Goal: Task Accomplishment & Management: Manage account settings

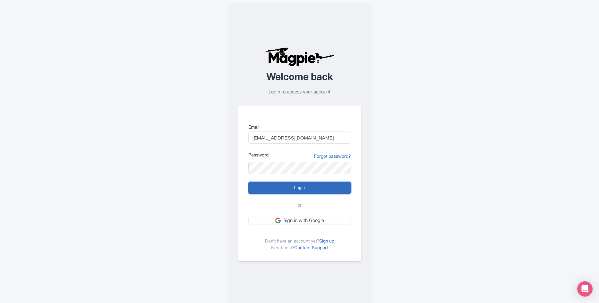
click at [287, 189] on input "Login" at bounding box center [299, 188] width 103 height 12
type input "Logging in..."
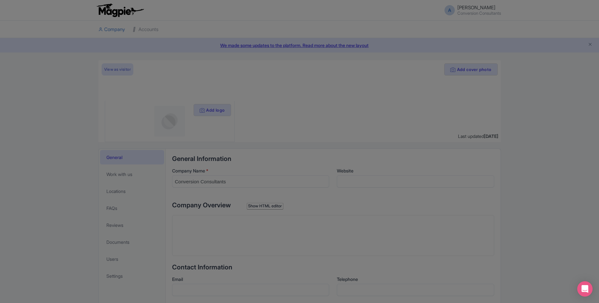
click at [503, 123] on div at bounding box center [299, 151] width 599 height 303
click at [471, 9] on div at bounding box center [299, 151] width 599 height 303
click at [463, 11] on div at bounding box center [299, 151] width 599 height 303
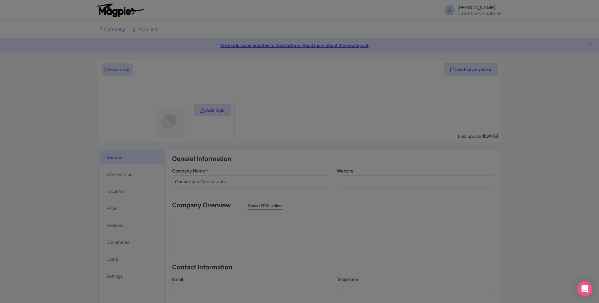
click at [463, 11] on div at bounding box center [299, 151] width 599 height 303
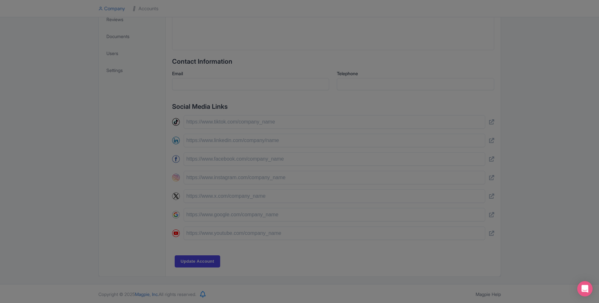
scroll to position [207, 0]
